Goal: Information Seeking & Learning: Check status

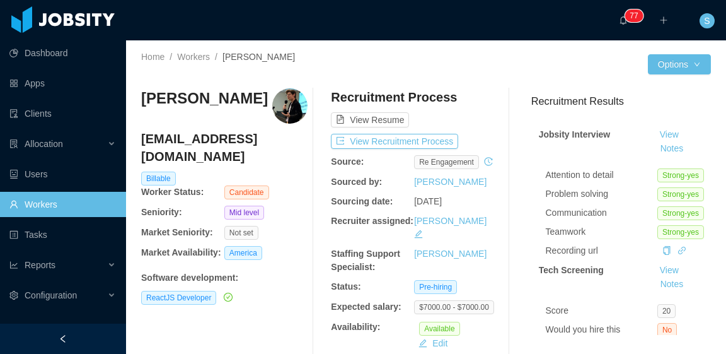
click at [416, 80] on div "Eduardo Martínez dwardmr@gmail.com Billable Worker Status: Candidate Seniority:…" at bounding box center [426, 235] width 570 height 315
click at [426, 134] on button "View Recruitment Process" at bounding box center [394, 141] width 127 height 15
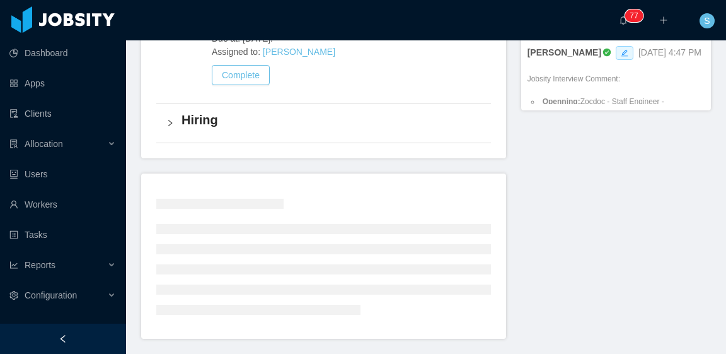
scroll to position [748, 0]
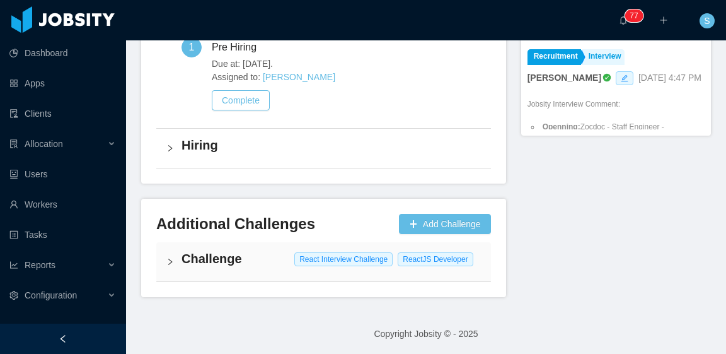
click at [281, 272] on div "Challenge React Interview Challenge ReactJS Developer" at bounding box center [323, 261] width 335 height 39
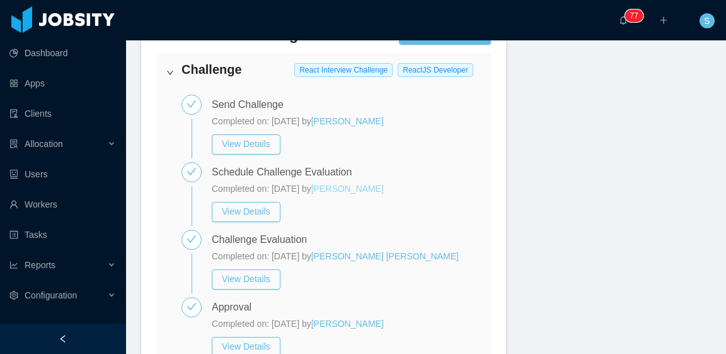
scroll to position [933, 0]
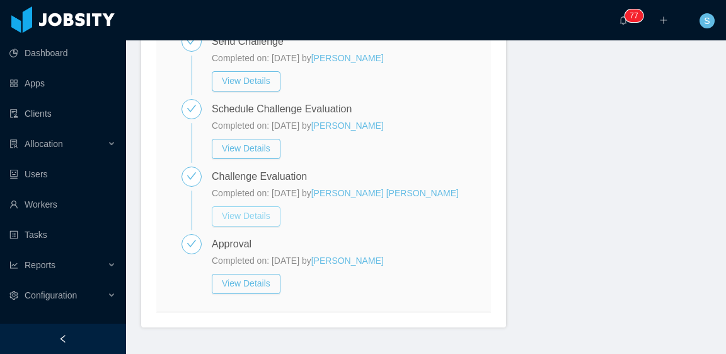
click at [255, 217] on button "View Details" at bounding box center [246, 216] width 69 height 20
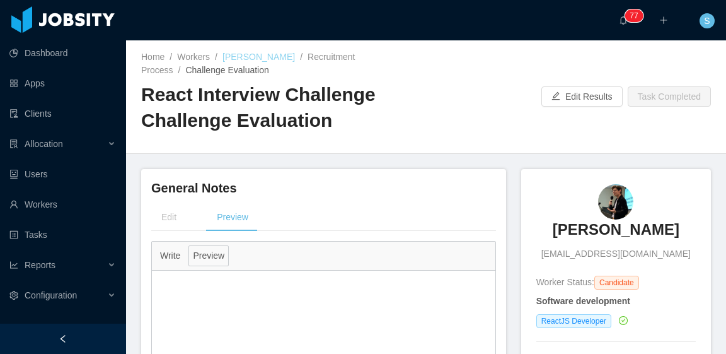
click at [259, 55] on link "Eduardo Martínez" at bounding box center [259, 57] width 73 height 10
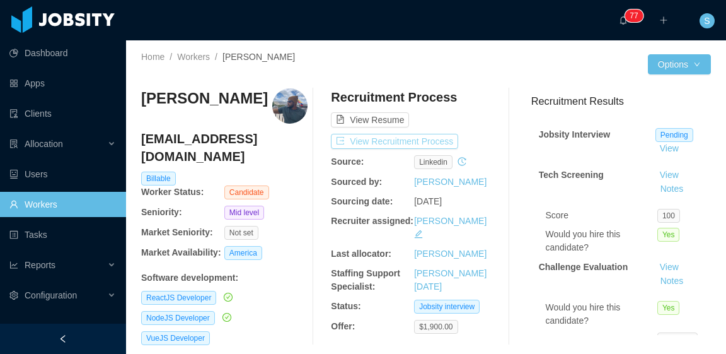
click at [439, 139] on button "View Recruitment Process" at bounding box center [394, 141] width 127 height 15
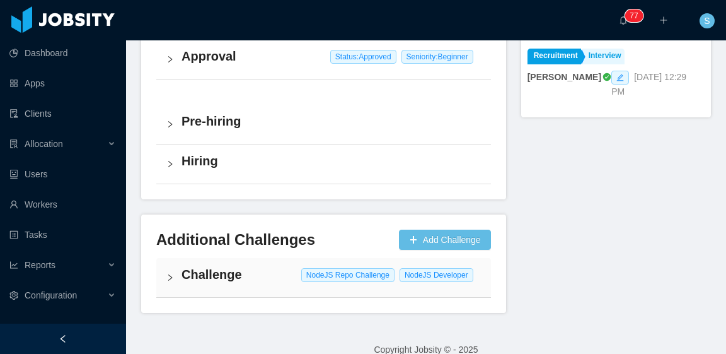
scroll to position [742, 0]
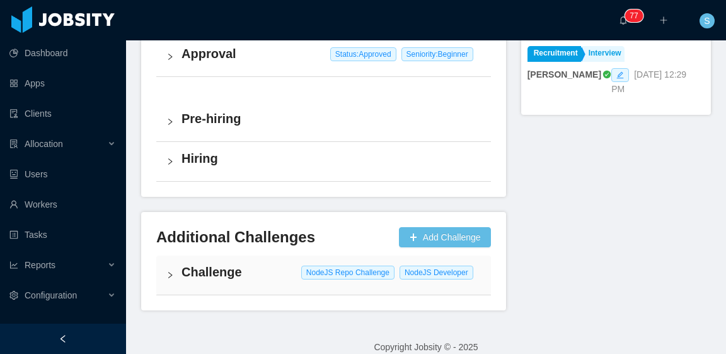
click at [278, 277] on div "Challenge NodeJS Repo Challenge NodeJS Developer" at bounding box center [323, 274] width 335 height 39
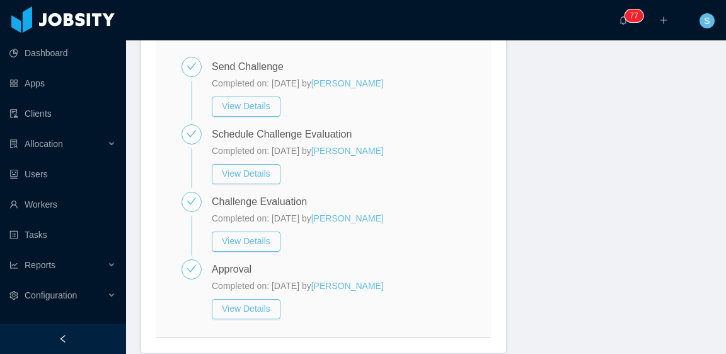
scroll to position [1024, 0]
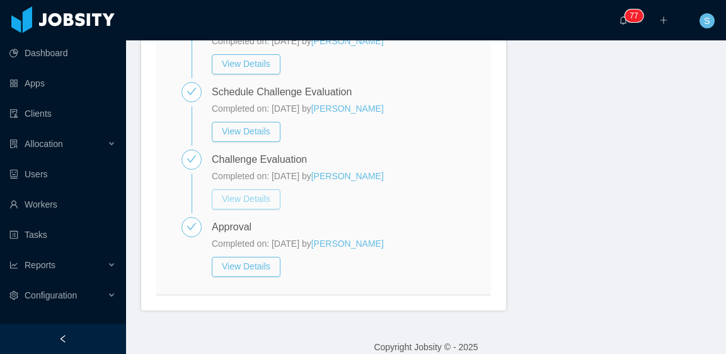
click at [256, 189] on button "View Details" at bounding box center [246, 199] width 69 height 20
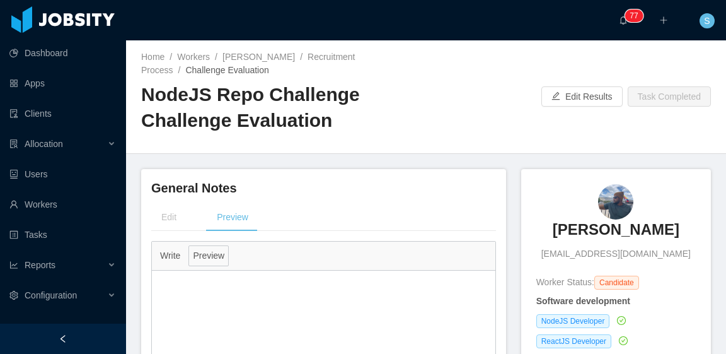
drag, startPoint x: 554, startPoint y: 224, endPoint x: 669, endPoint y: 228, distance: 115.4
click at [668, 226] on div "Aaron Carrasco enriqueaaron7@gmail.com" at bounding box center [617, 222] width 160 height 76
copy h3 "Aaron Carrasco"
click at [257, 59] on link "Aaron Carrasco" at bounding box center [259, 57] width 73 height 10
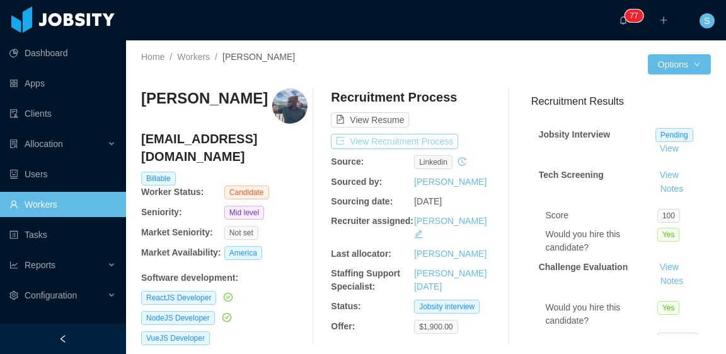
click at [441, 143] on button "View Recruitment Process" at bounding box center [394, 141] width 127 height 15
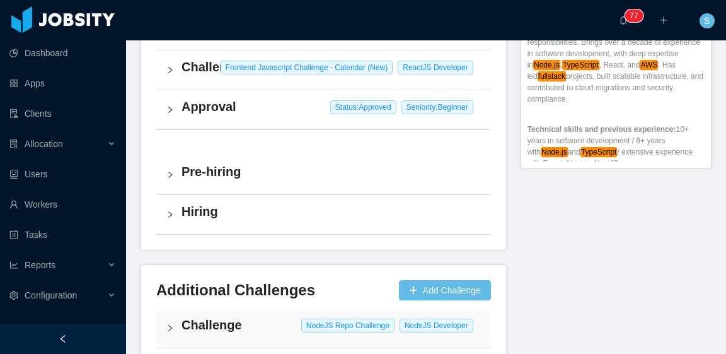
scroll to position [742, 0]
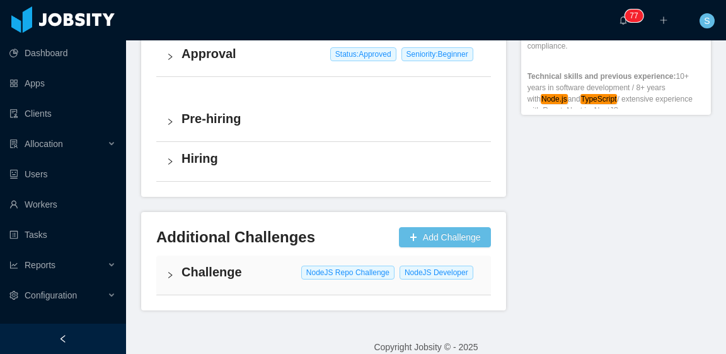
click at [282, 266] on div "Challenge NodeJS Repo Challenge NodeJS Developer" at bounding box center [323, 274] width 335 height 39
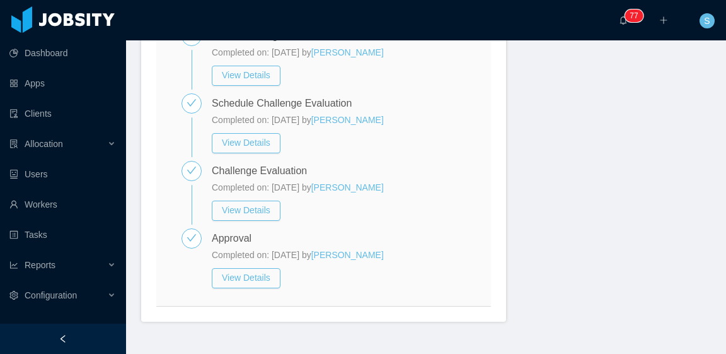
scroll to position [1024, 0]
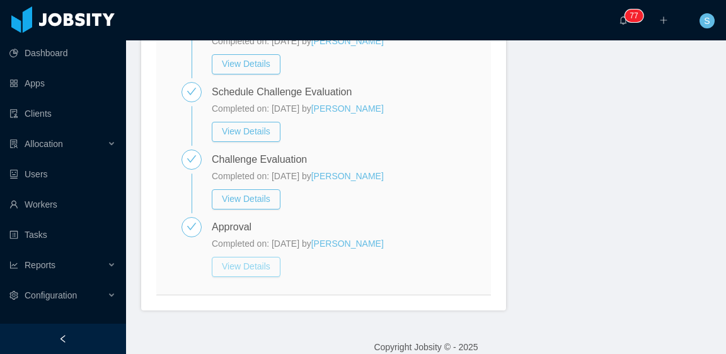
click at [245, 257] on button "View Details" at bounding box center [246, 267] width 69 height 20
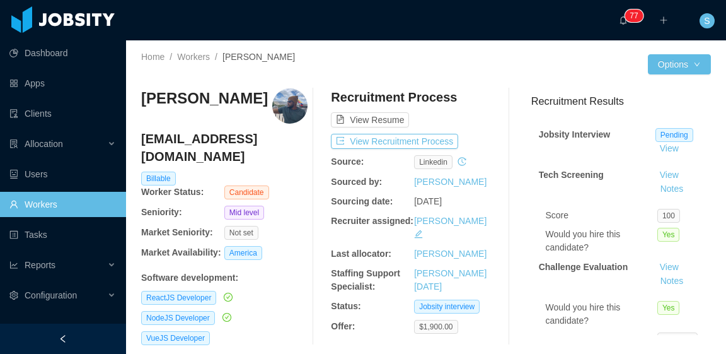
drag, startPoint x: 327, startPoint y: 4, endPoint x: 277, endPoint y: 32, distance: 57.0
click at [277, 32] on div "··· 0 1 2 3 4 5 6 7 8 9 0 1 2 3 4 5 6 7 8 9 0 1 2 3 4 5 6 7 8 9 0 1 2 3 4 5 6 7…" at bounding box center [363, 20] width 729 height 40
click at [389, 137] on button "View Recruitment Process" at bounding box center [394, 141] width 127 height 15
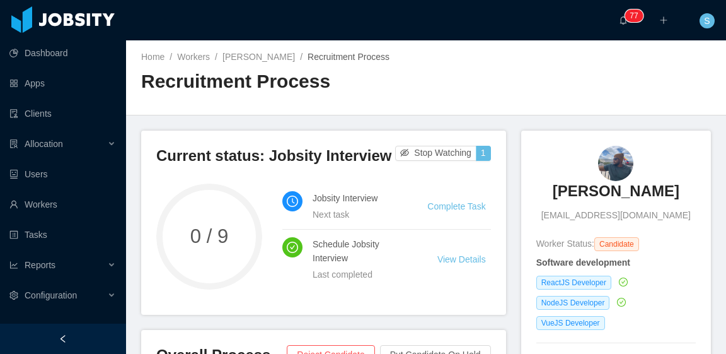
drag, startPoint x: 545, startPoint y: 186, endPoint x: 661, endPoint y: 186, distance: 116.0
click at [661, 186] on div "[PERSON_NAME] [EMAIL_ADDRESS][DOMAIN_NAME]" at bounding box center [617, 184] width 160 height 76
copy h3 "[PERSON_NAME]"
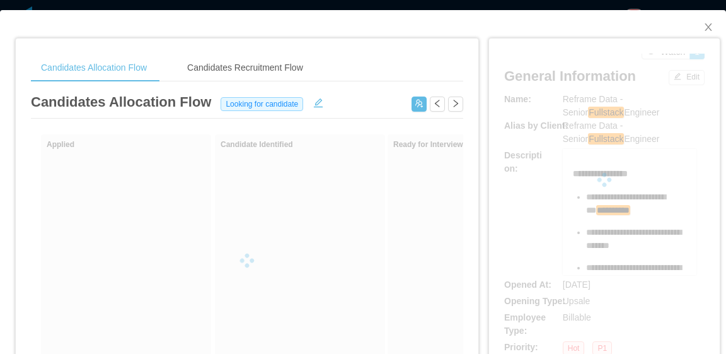
click at [598, 107] on div at bounding box center [604, 180] width 201 height 252
click at [593, 113] on div at bounding box center [604, 180] width 201 height 252
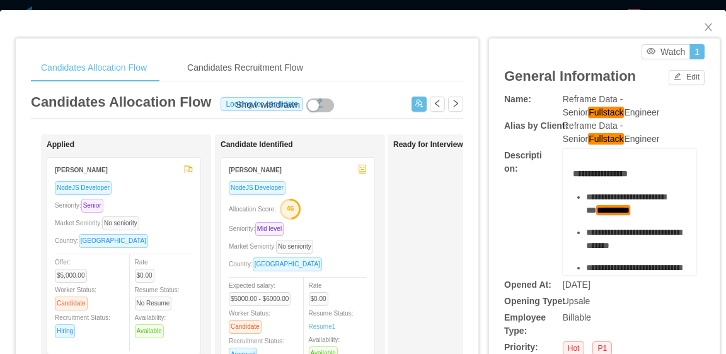
drag, startPoint x: 594, startPoint y: 112, endPoint x: 557, endPoint y: 102, distance: 38.5
click at [563, 102] on div "Reframe Data - Senior Fullstack Engineer" at bounding box center [630, 106] width 134 height 26
copy span "Reframe Data - Senior Fullstack Engineer"
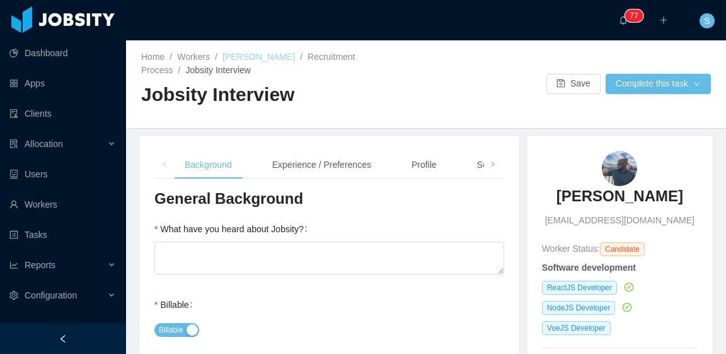
click at [273, 56] on link "Aaron Carrasco" at bounding box center [259, 57] width 73 height 10
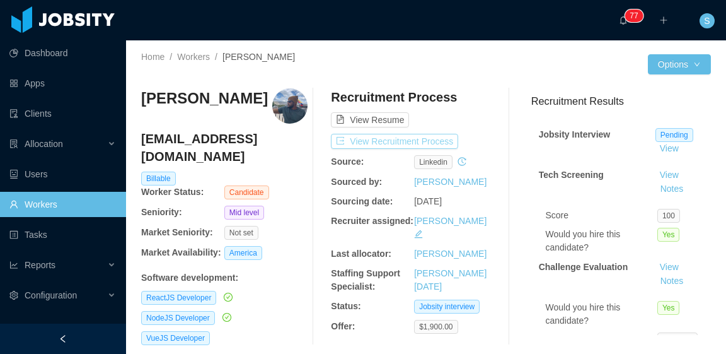
click at [438, 144] on button "View Recruitment Process" at bounding box center [394, 141] width 127 height 15
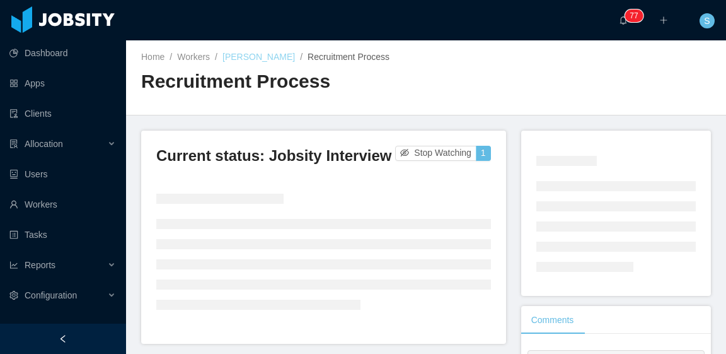
click at [268, 59] on link "Aaron Carrasco" at bounding box center [259, 57] width 73 height 10
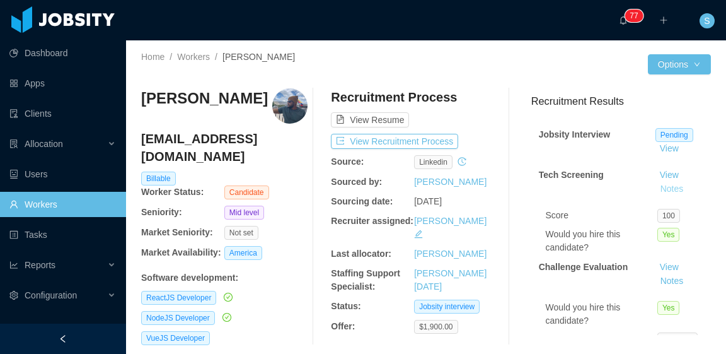
click at [663, 190] on button "Notes" at bounding box center [672, 189] width 33 height 15
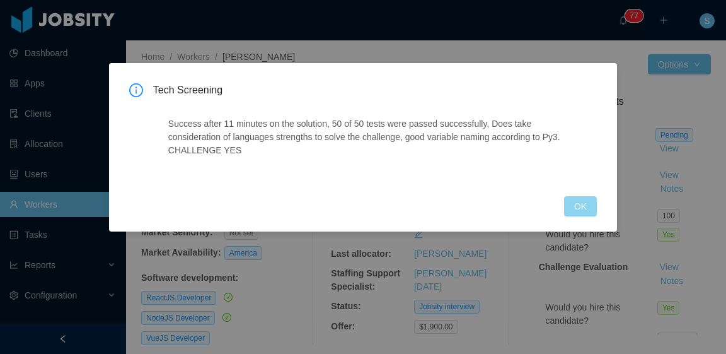
click at [595, 207] on button "OK" at bounding box center [580, 206] width 33 height 20
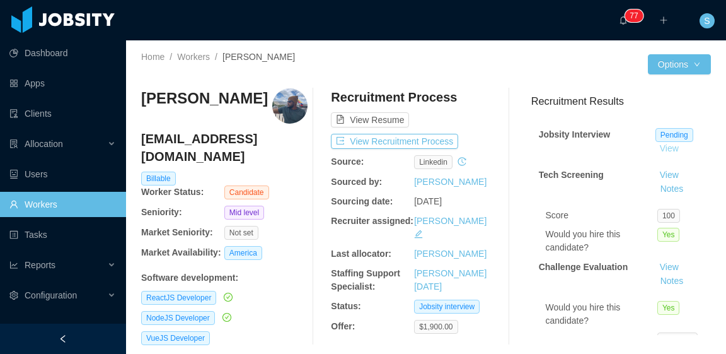
click at [659, 148] on link "View" at bounding box center [670, 148] width 28 height 10
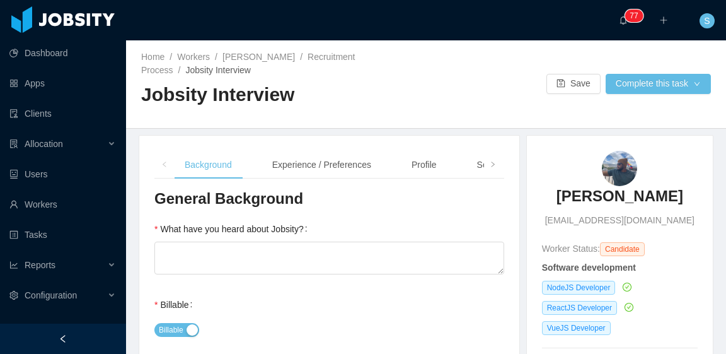
scroll to position [63, 0]
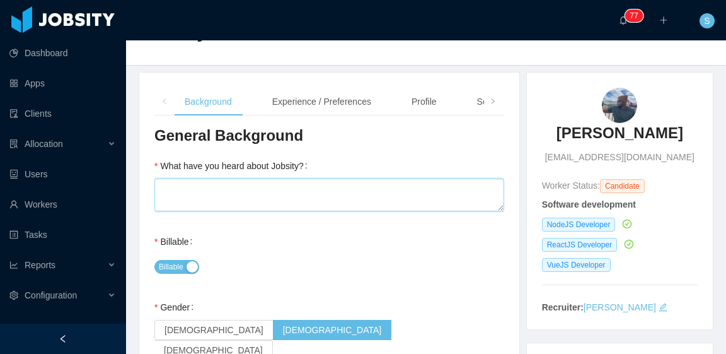
click at [419, 199] on textarea "What have you heard about Jobsity?" at bounding box center [329, 194] width 350 height 33
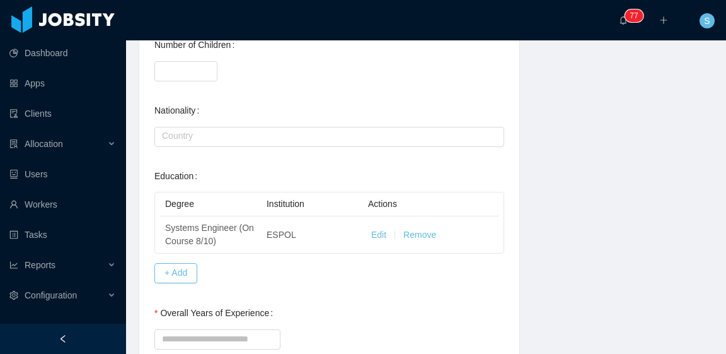
scroll to position [686, 0]
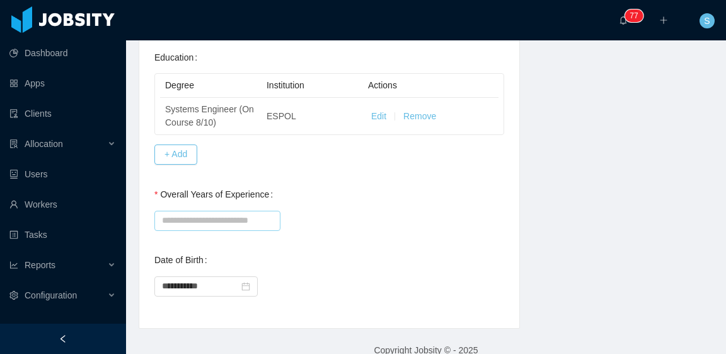
type textarea "**"
click at [240, 211] on input "Overall Years of Experience" at bounding box center [217, 221] width 126 height 20
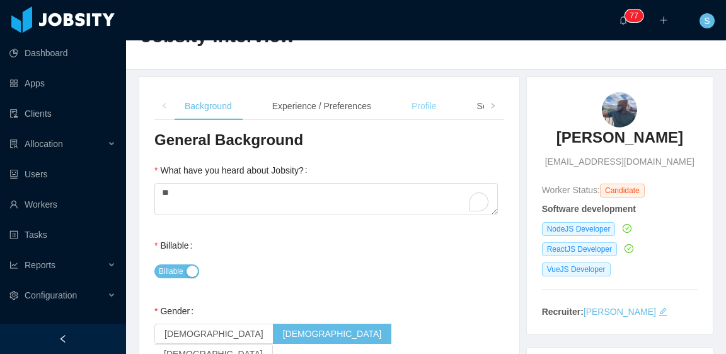
scroll to position [0, 0]
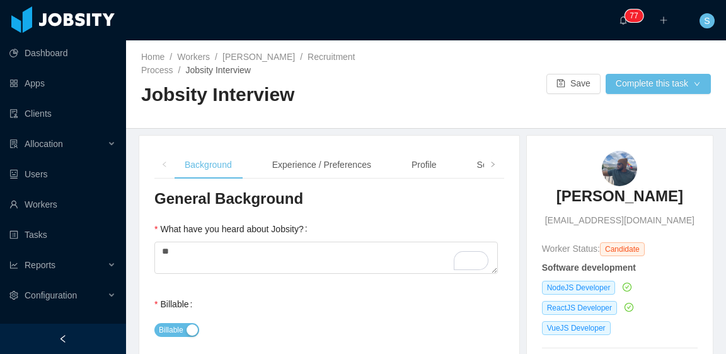
click at [472, 96] on div "Home / Workers / Aaron Carrasco / Recruitment Process / Jobsity Interview / Job…" at bounding box center [426, 84] width 600 height 88
click at [274, 59] on link "Aaron Carrasco" at bounding box center [259, 57] width 73 height 10
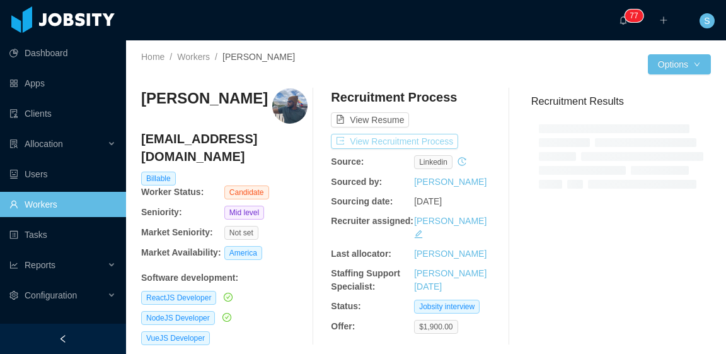
click at [434, 143] on button "View Recruitment Process" at bounding box center [394, 141] width 127 height 15
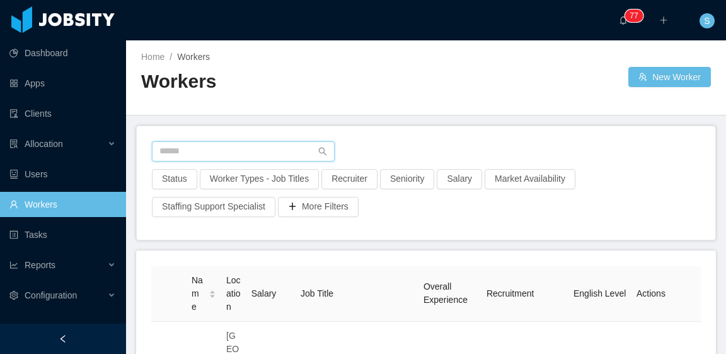
click at [271, 152] on input "text" at bounding box center [243, 151] width 183 height 20
paste input "**********"
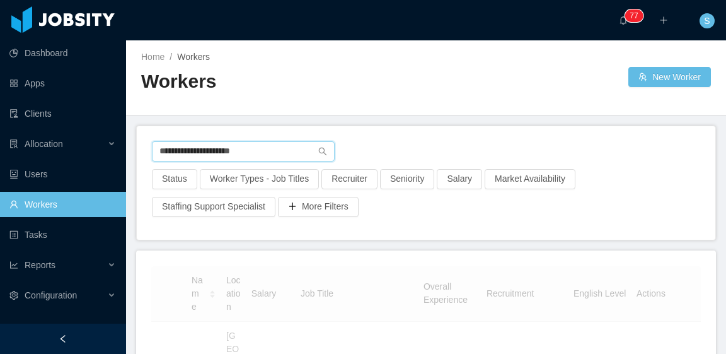
type input "**********"
